Goal: Browse casually

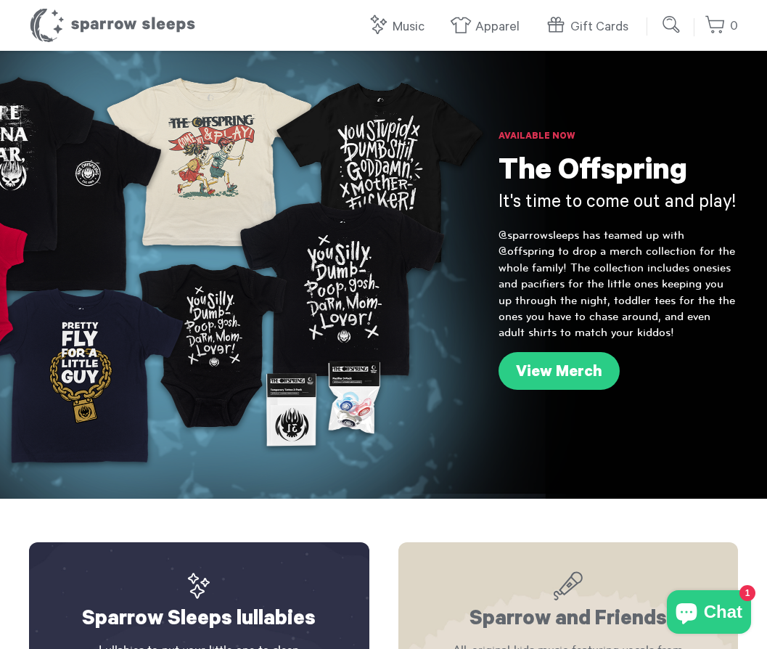
scroll to position [29, 0]
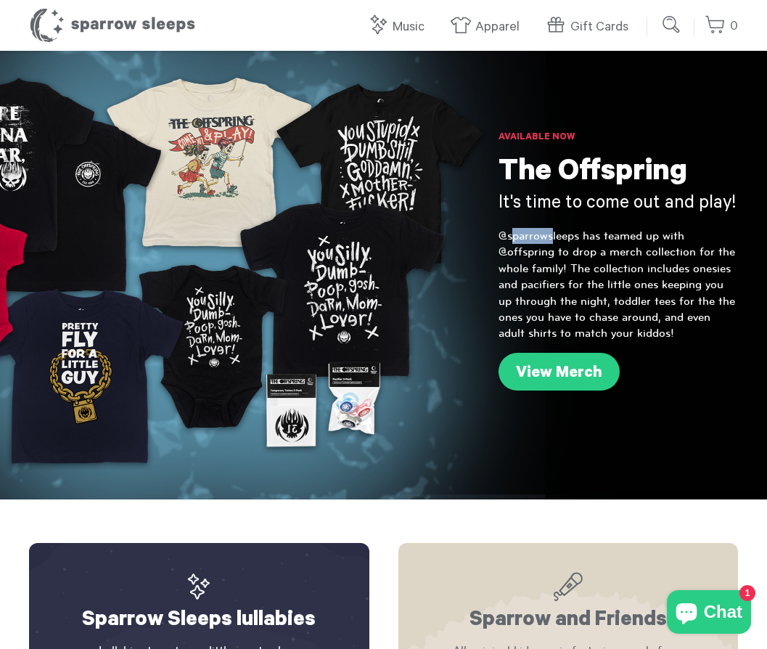
drag, startPoint x: 506, startPoint y: 234, endPoint x: 549, endPoint y: 237, distance: 43.6
click at [549, 237] on p "@sparrowsleeps has teamed up with @offspring to drop a merch collection for the…" at bounding box center [618, 285] width 239 height 114
drag, startPoint x: 584, startPoint y: 237, endPoint x: 603, endPoint y: 236, distance: 18.9
click at [603, 236] on p "@sparrowsleeps has teamed up with @offspring to drop a merch collection for the…" at bounding box center [618, 285] width 239 height 114
click at [628, 231] on p "@sparrowsleeps has teamed up with @offspring to drop a merch collection for the…" at bounding box center [618, 285] width 239 height 114
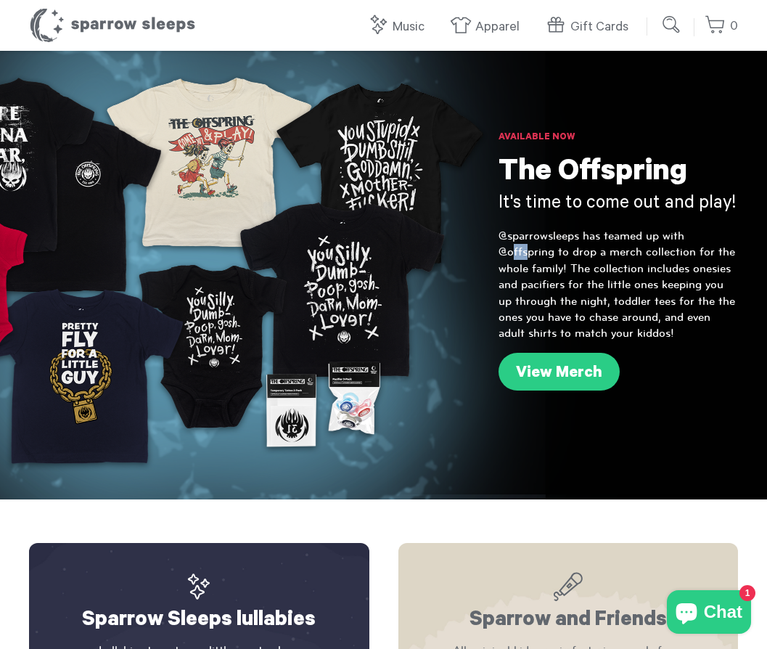
drag, startPoint x: 509, startPoint y: 251, endPoint x: 524, endPoint y: 250, distance: 14.6
click at [524, 250] on p "@sparrowsleeps has teamed up with @offspring to drop a merch collection for the…" at bounding box center [618, 285] width 239 height 114
drag, startPoint x: 646, startPoint y: 271, endPoint x: 689, endPoint y: 274, distance: 43.6
click at [689, 274] on p "@sparrowsleeps has teamed up with @offspring to drop a merch collection for the…" at bounding box center [618, 285] width 239 height 114
click at [672, 274] on p "@sparrowsleeps has teamed up with @offspring to drop a merch collection for the…" at bounding box center [618, 285] width 239 height 114
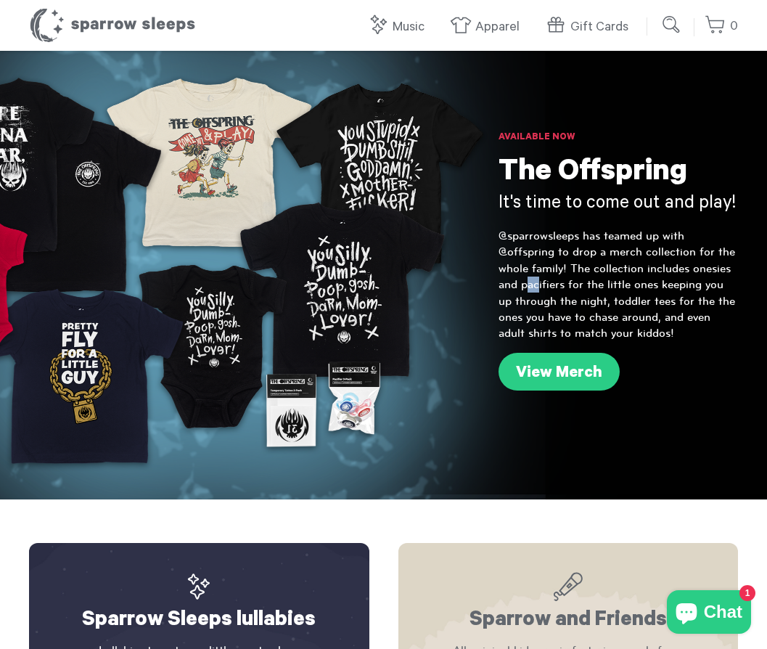
drag, startPoint x: 521, startPoint y: 284, endPoint x: 536, endPoint y: 282, distance: 15.3
click at [536, 282] on p "@sparrowsleeps has teamed up with @offspring to drop a merch collection for the…" at bounding box center [618, 285] width 239 height 114
click at [619, 288] on p "@sparrowsleeps has teamed up with @offspring to drop a merch collection for the…" at bounding box center [618, 285] width 239 height 114
